Goal: Task Accomplishment & Management: Manage account settings

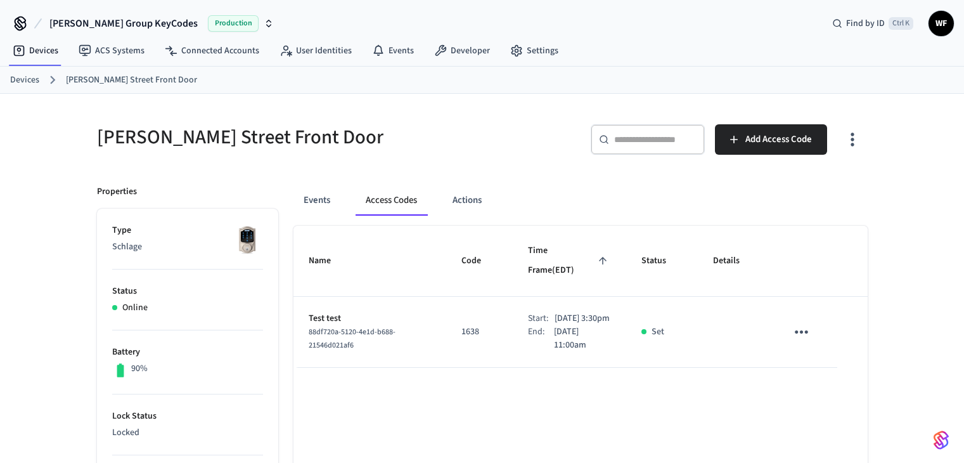
scroll to position [63, 0]
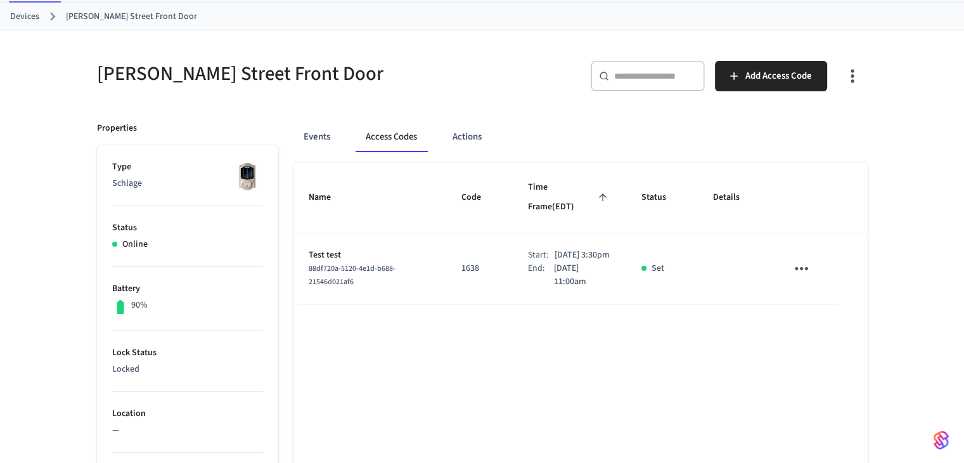
click at [802, 262] on icon "sticky table" at bounding box center [802, 269] width 20 height 20
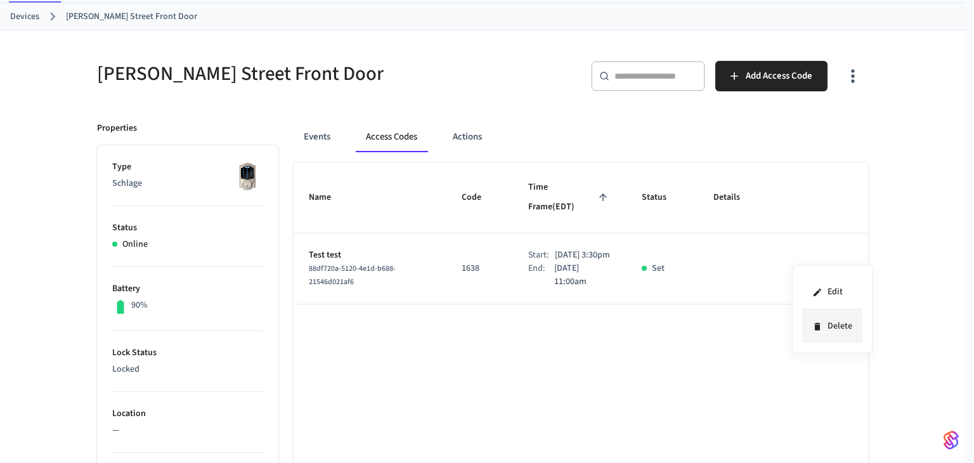
click at [822, 323] on icon at bounding box center [817, 326] width 10 height 10
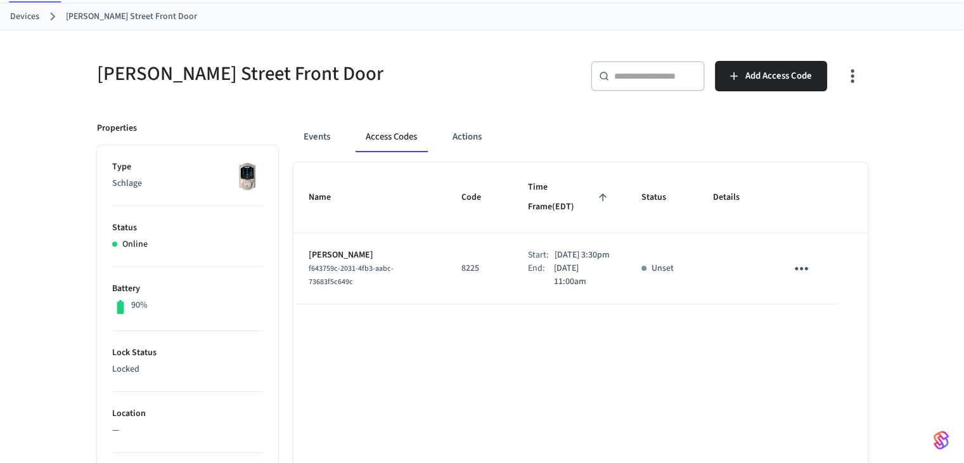
click at [794, 259] on icon "sticky table" at bounding box center [802, 269] width 20 height 20
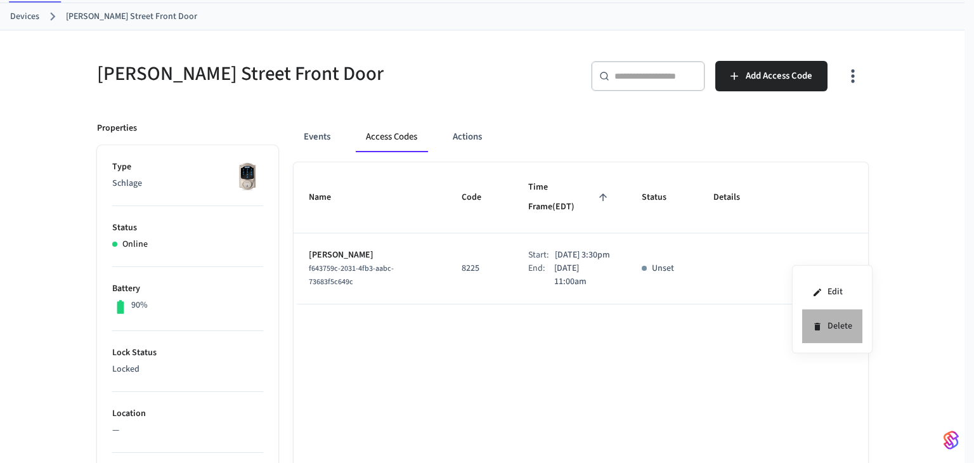
click at [829, 330] on li "Delete" at bounding box center [832, 326] width 60 height 34
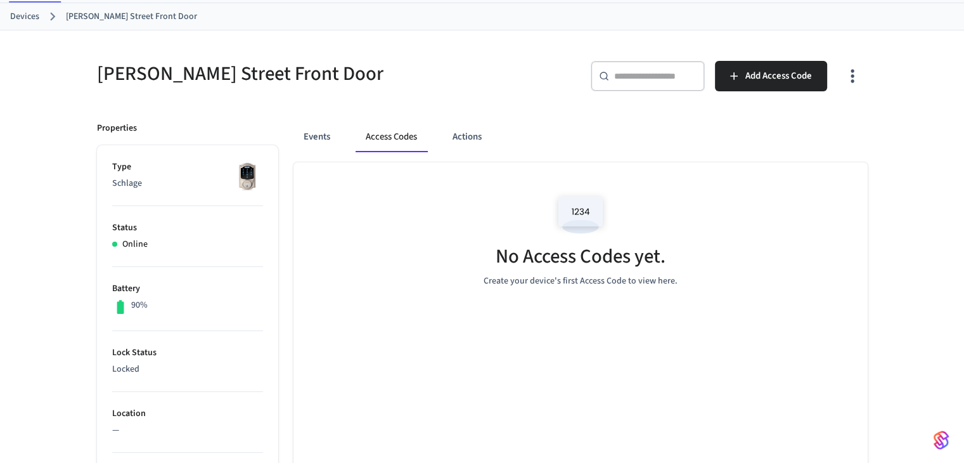
click at [30, 20] on link "Devices" at bounding box center [24, 16] width 29 height 13
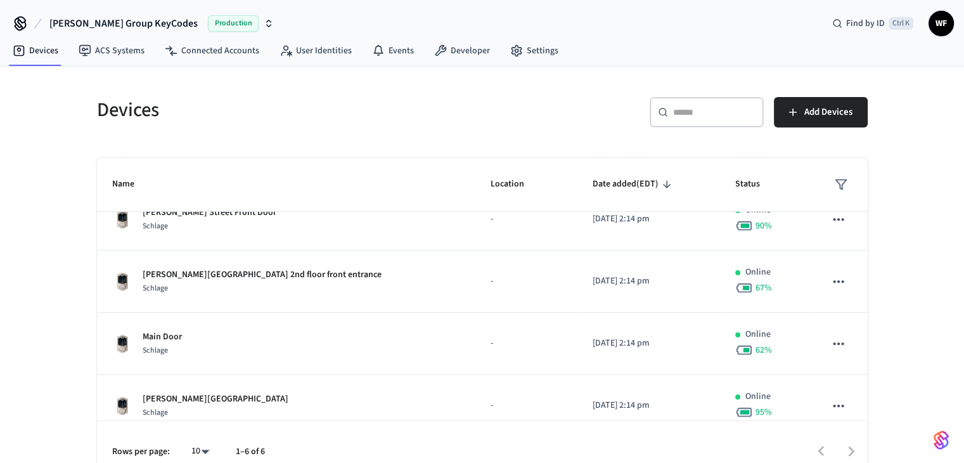
scroll to position [158, 0]
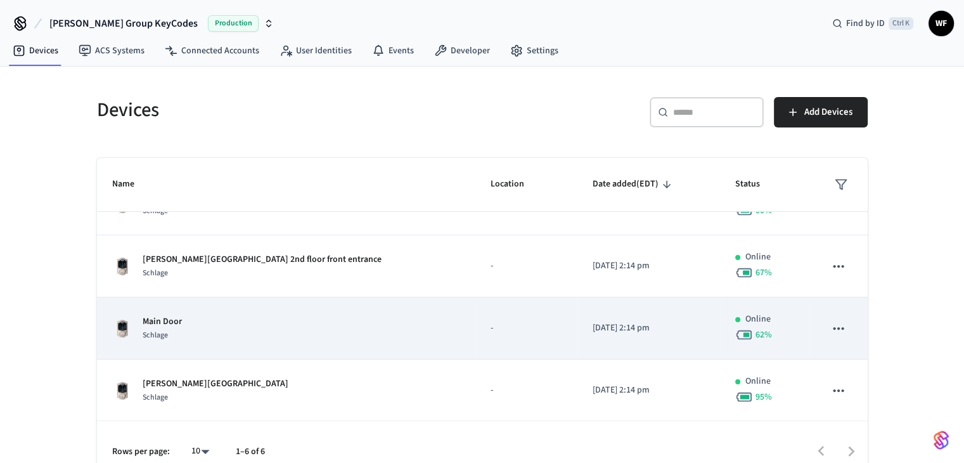
click at [233, 307] on td "Main Door Schlage" at bounding box center [286, 328] width 379 height 62
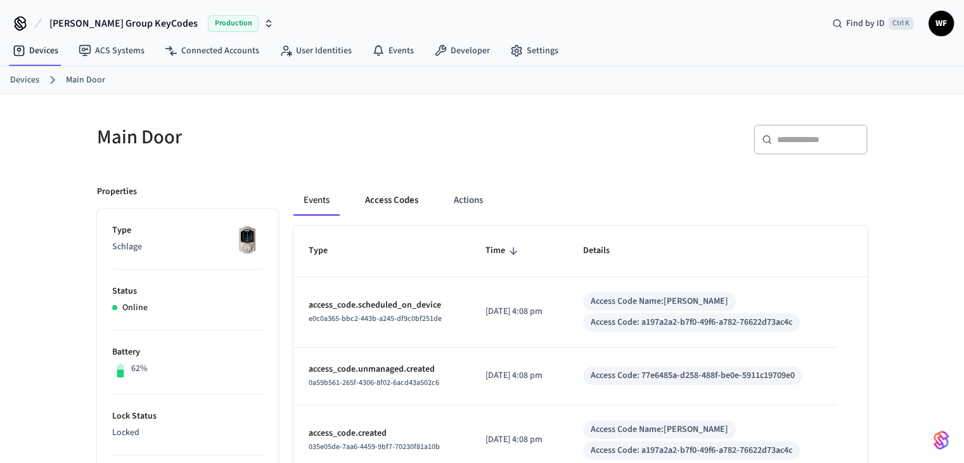
click at [373, 193] on button "Access Codes" at bounding box center [392, 200] width 74 height 30
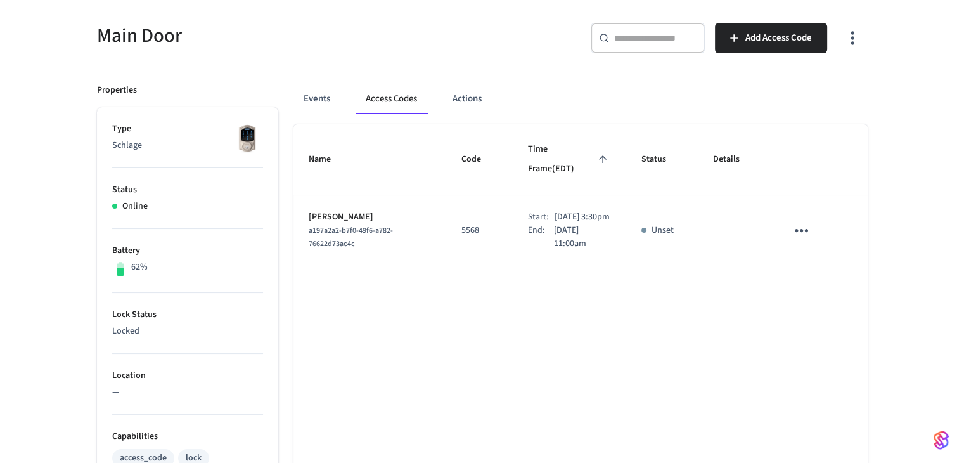
scroll to position [127, 0]
